Goal: Connect with others: Establish contact or relationships with other users

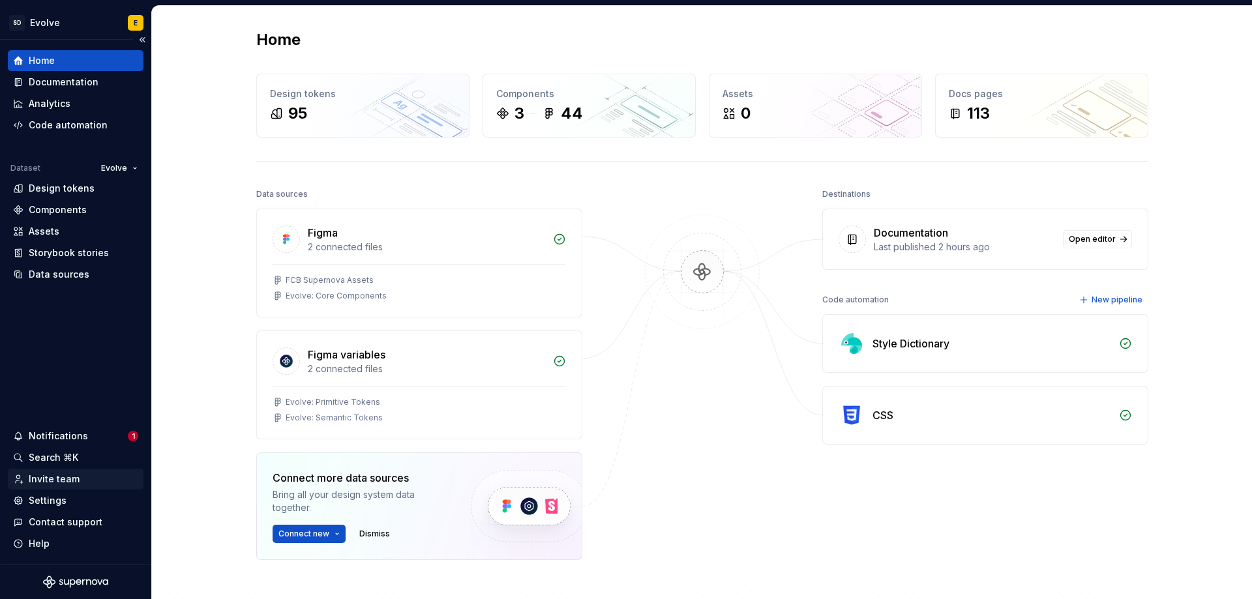
click at [48, 475] on div "Invite team" at bounding box center [54, 479] width 51 height 13
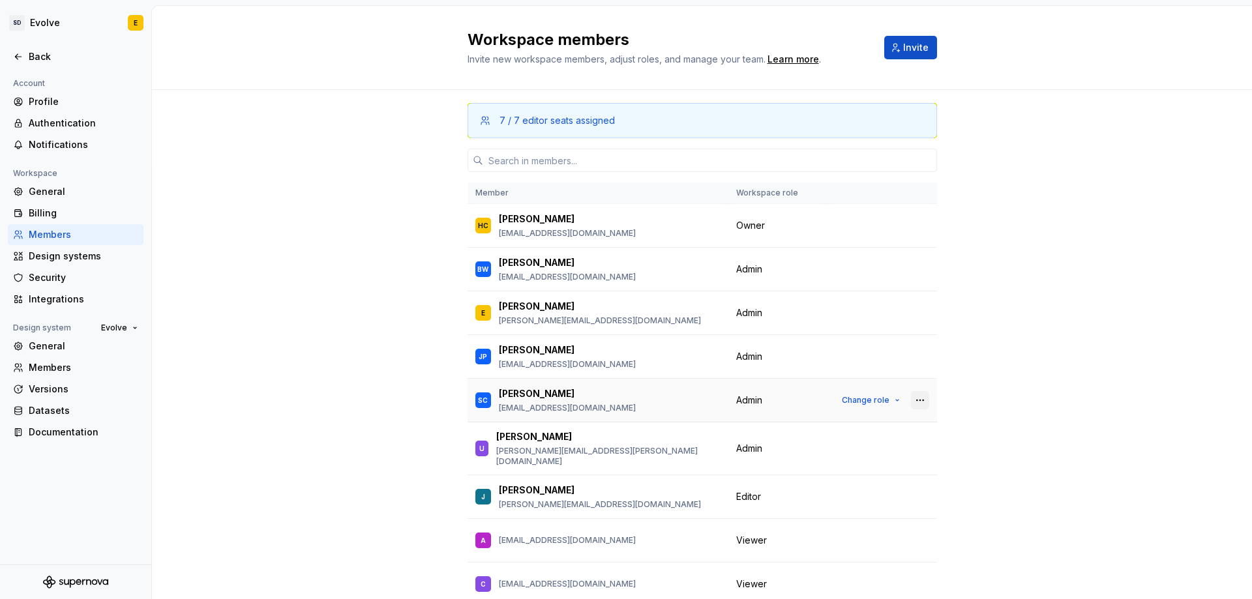
click at [915, 398] on button "button" at bounding box center [920, 400] width 18 height 18
